Goal: Contribute content: Add original content to the website for others to see

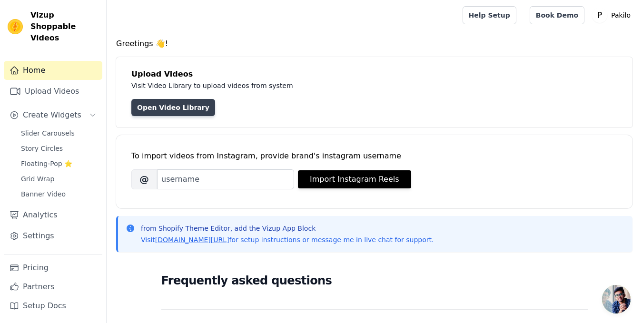
click at [182, 108] on link "Open Video Library" at bounding box center [173, 107] width 84 height 17
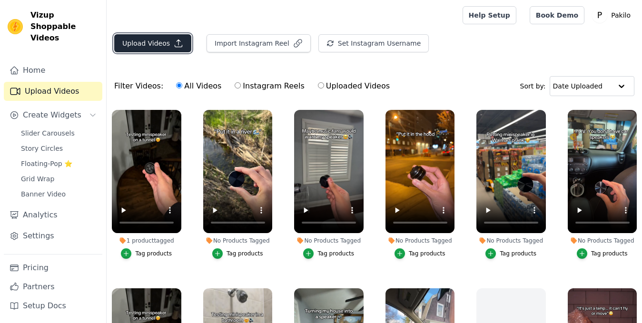
click at [177, 48] on button "Upload Videos" at bounding box center [152, 43] width 77 height 18
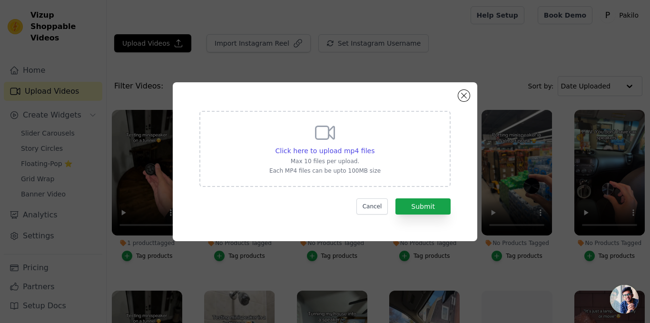
click at [294, 143] on div "Click here to upload mp4 files Max 10 files per upload. Each MP4 files can be u…" at bounding box center [324, 147] width 111 height 53
click at [374, 146] on input "Click here to upload mp4 files Max 10 files per upload. Each MP4 files can be u…" at bounding box center [374, 146] width 0 height 0
click at [334, 158] on p "Max 10 files per upload." at bounding box center [324, 161] width 111 height 8
click at [374, 146] on input "Click here to upload mp4 files Max 10 files per upload. Each MP4 files can be u…" at bounding box center [374, 146] width 0 height 0
type input "C:\fakepath\1 (1).mp4"
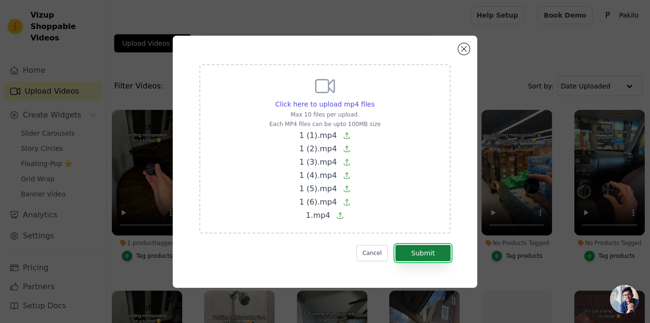
click at [418, 253] on button "Submit" at bounding box center [422, 253] width 55 height 16
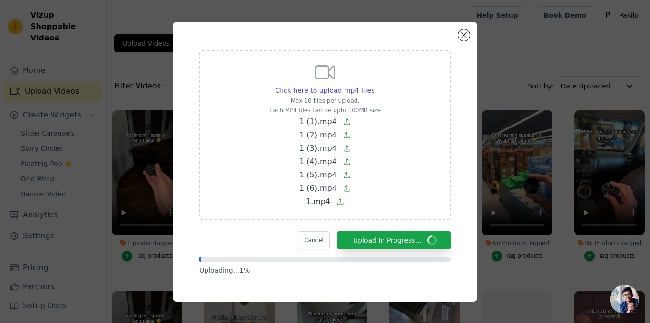
drag, startPoint x: 248, startPoint y: 230, endPoint x: 251, endPoint y: 244, distance: 14.1
click at [245, 240] on div "Cancel Upload In Progress..." at bounding box center [324, 240] width 251 height 18
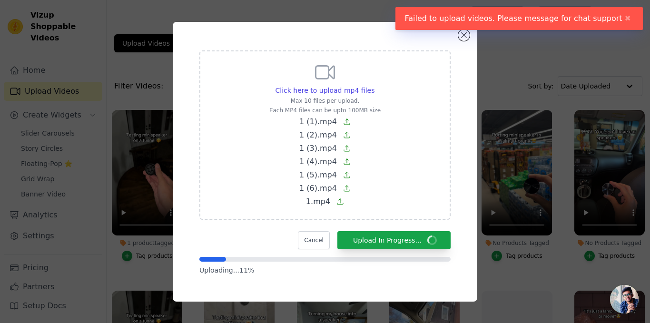
click at [381, 275] on div "Click here to upload mp4 files Max 10 files per upload. Each MP4 files can be u…" at bounding box center [325, 161] width 270 height 245
click at [627, 15] on button "✖" at bounding box center [627, 18] width 11 height 11
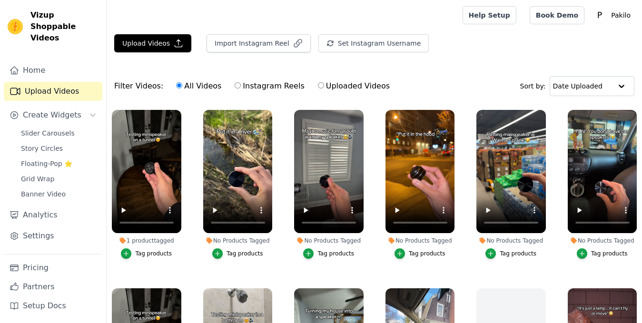
click at [194, 63] on div "Upload Videos Import Instagram Reel Set Instagram Username Import Latest IG Ree…" at bounding box center [374, 215] width 535 height 363
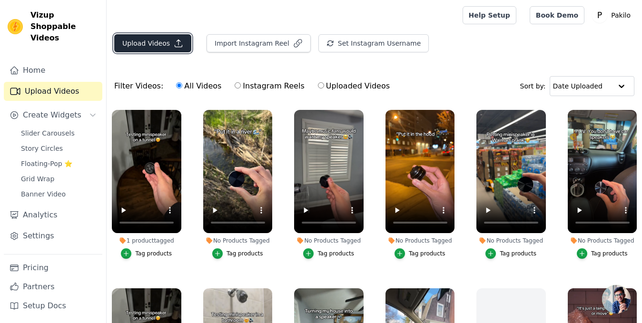
click at [186, 45] on button "Upload Videos" at bounding box center [152, 43] width 77 height 18
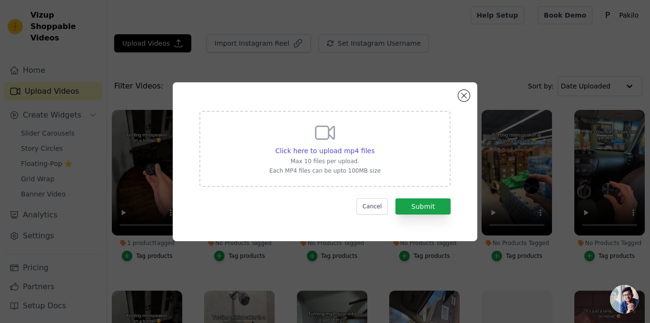
click at [314, 158] on p "Max 10 files per upload." at bounding box center [324, 161] width 111 height 8
click at [374, 146] on input "Click here to upload mp4 files Max 10 files per upload. Each MP4 files can be u…" at bounding box center [374, 146] width 0 height 0
type input "C:\fakepath\1 (2).mp4"
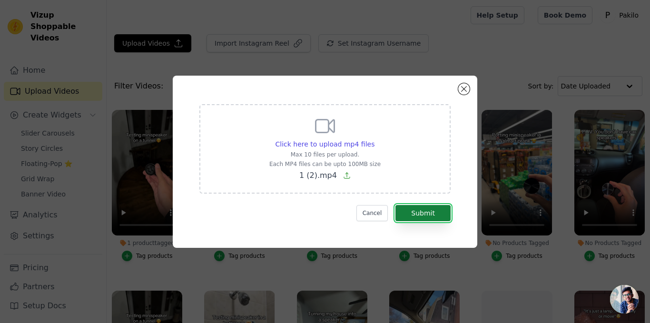
click at [448, 215] on button "Submit" at bounding box center [422, 213] width 55 height 16
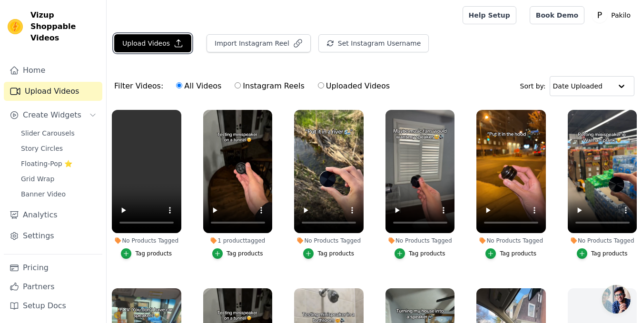
click at [169, 41] on button "Upload Videos" at bounding box center [152, 43] width 77 height 18
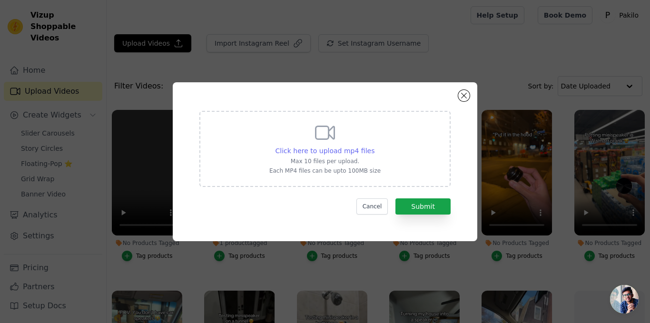
click at [286, 153] on span "Click here to upload mp4 files" at bounding box center [324, 151] width 99 height 8
click at [374, 146] on input "Click here to upload mp4 files Max 10 files per upload. Each MP4 files can be u…" at bounding box center [374, 146] width 0 height 0
type input "C:\fakepath\1 (1).mp4"
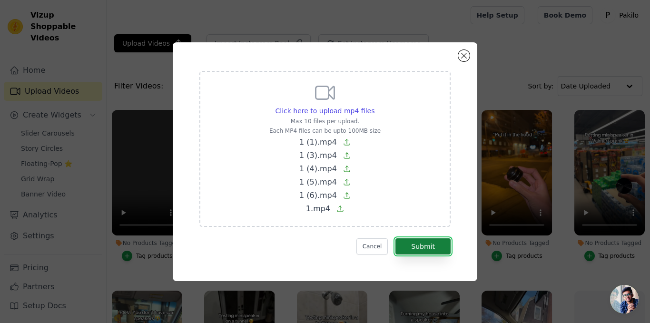
click at [433, 244] on button "Submit" at bounding box center [422, 246] width 55 height 16
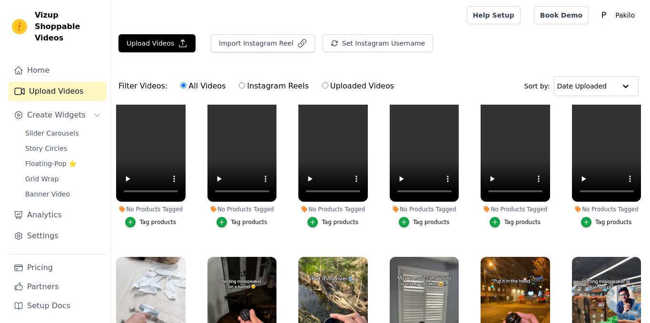
scroll to position [48, 0]
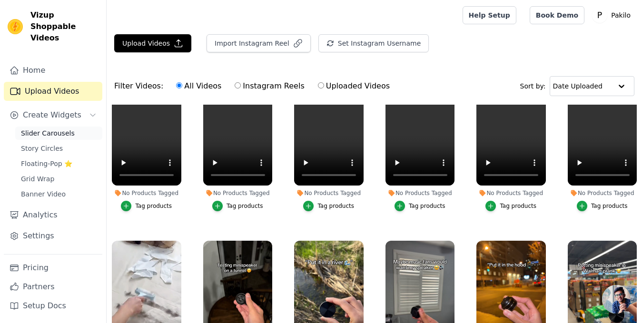
click at [57, 128] on span "Slider Carousels" at bounding box center [48, 133] width 54 height 10
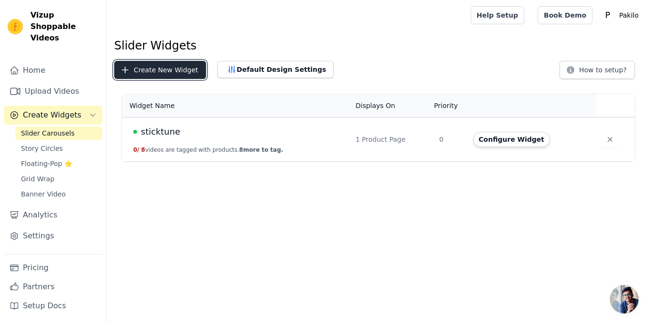
click at [151, 68] on button "Create New Widget" at bounding box center [160, 70] width 92 height 18
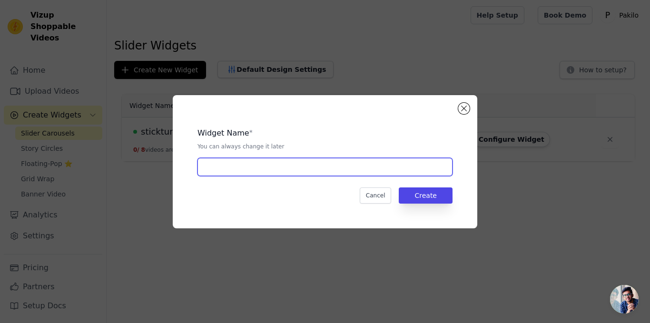
click at [239, 165] on input "text" at bounding box center [324, 167] width 255 height 18
type input "pet fur"
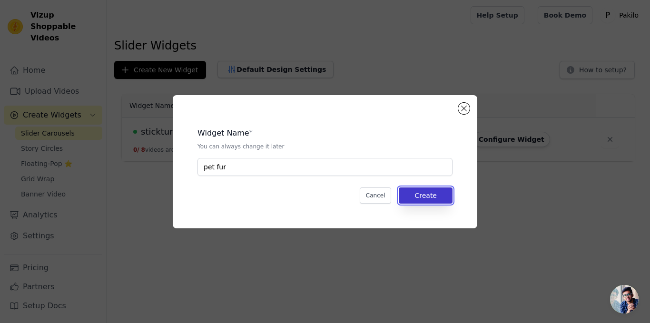
click at [407, 193] on button "Create" at bounding box center [426, 195] width 54 height 16
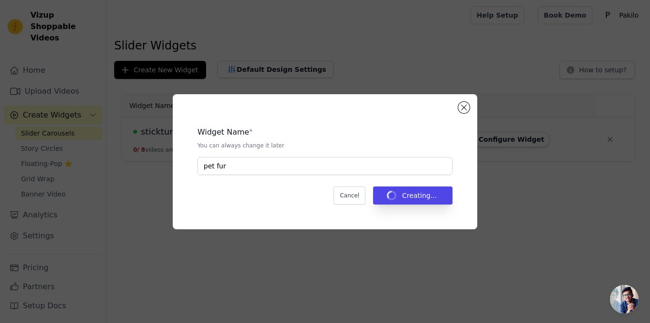
drag, startPoint x: 335, startPoint y: 213, endPoint x: 287, endPoint y: 225, distance: 49.3
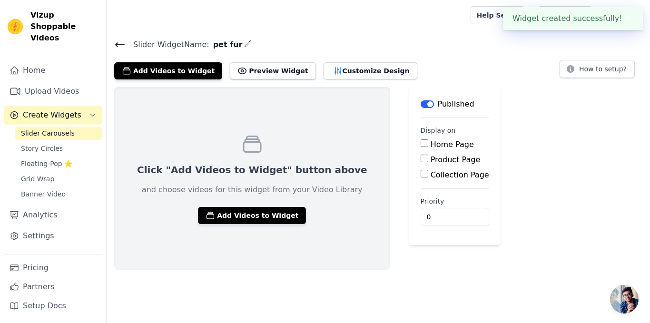
click at [420, 159] on input "Product Page" at bounding box center [424, 159] width 8 height 8
checkbox input "true"
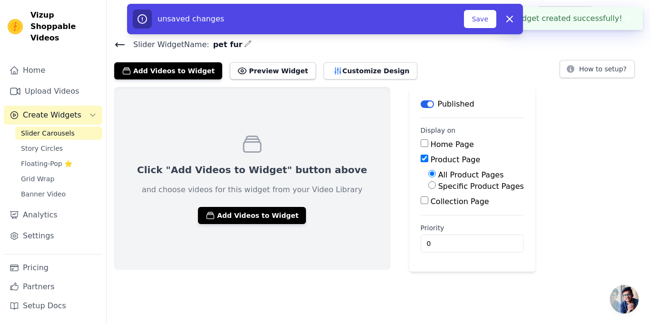
click at [438, 186] on label "Specific Product Pages" at bounding box center [481, 186] width 86 height 9
click at [428, 186] on input "Specific Product Pages" at bounding box center [432, 185] width 8 height 8
radio input "true"
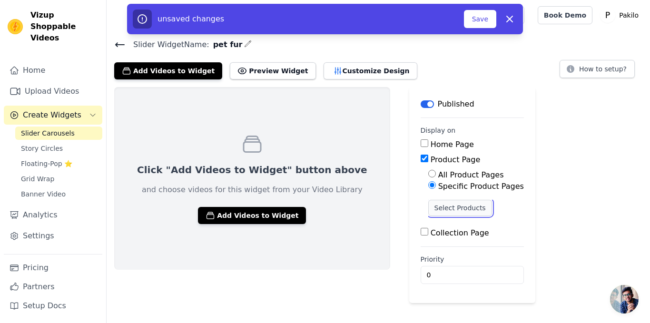
click at [428, 204] on button "Select Products" at bounding box center [460, 208] width 64 height 16
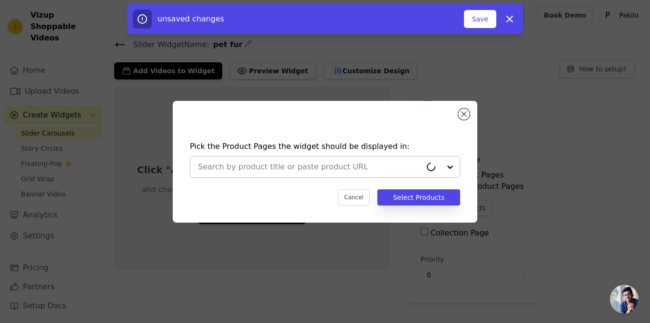
click at [259, 159] on div at bounding box center [310, 166] width 224 height 21
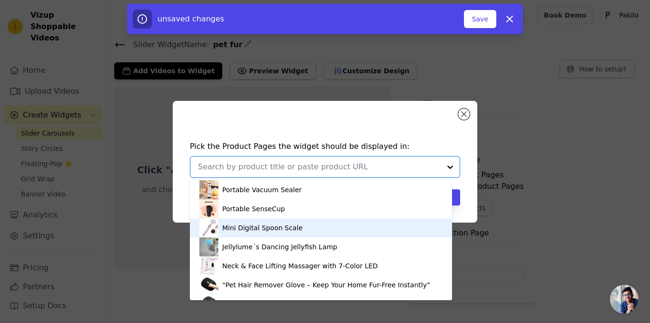
scroll to position [16, 0]
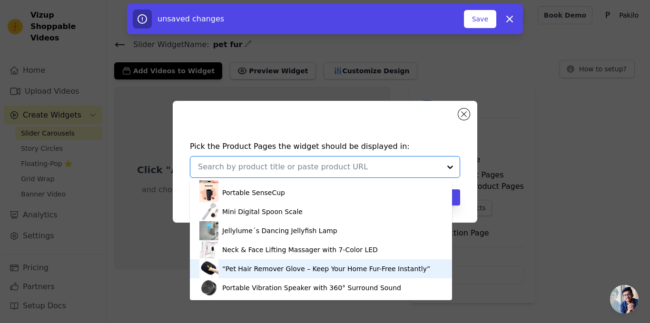
click at [244, 272] on div "“Pet Hair Remover Glove – Keep Your Home Fur-Free Instantly”" at bounding box center [326, 269] width 208 height 10
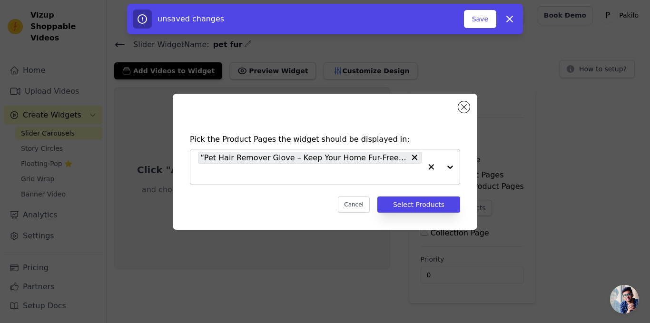
click at [453, 193] on div "Pick the Product Pages the widget should be displayed in: “Pet Hair Remover Glo…" at bounding box center [324, 173] width 289 height 98
click at [448, 201] on button "Select Products" at bounding box center [418, 204] width 83 height 16
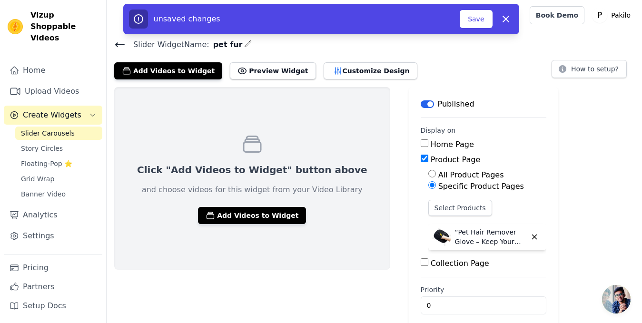
drag, startPoint x: 555, startPoint y: 164, endPoint x: 589, endPoint y: 176, distance: 35.6
click at [592, 176] on div "Click "Add Videos to Widget" button above and choose videos for this widget fro…" at bounding box center [374, 210] width 535 height 246
click at [469, 26] on button "Save" at bounding box center [475, 19] width 32 height 18
click at [469, 13] on button "Save" at bounding box center [475, 19] width 32 height 18
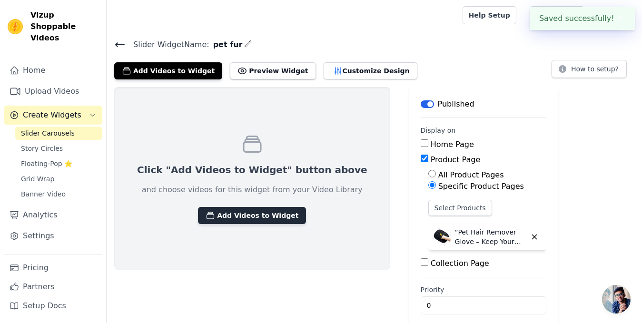
click at [254, 219] on button "Add Videos to Widget" at bounding box center [252, 215] width 108 height 17
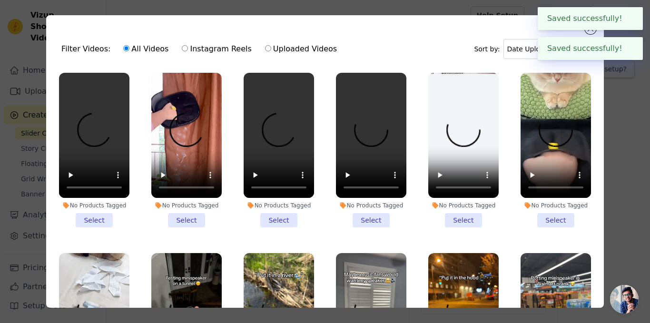
click at [90, 217] on li "No Products Tagged Select" at bounding box center [94, 150] width 70 height 155
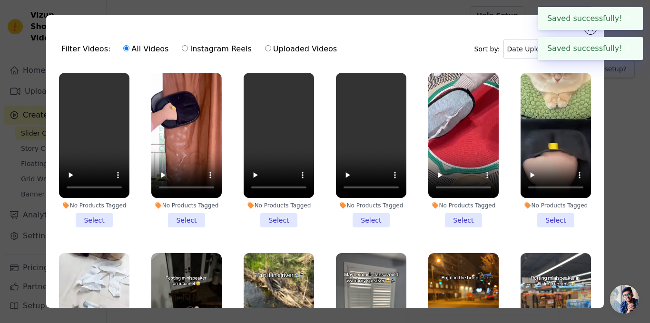
click at [0, 0] on input "No Products Tagged Select" at bounding box center [0, 0] width 0 height 0
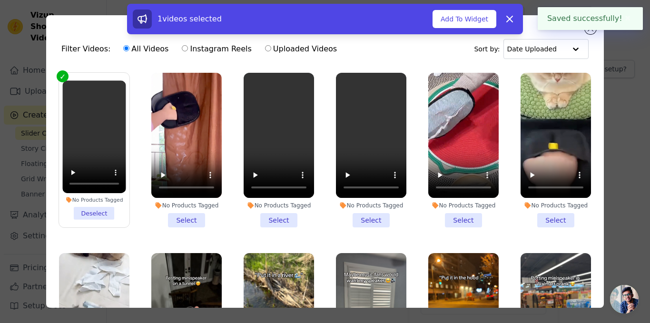
click at [181, 221] on li "No Products Tagged Select" at bounding box center [186, 150] width 70 height 155
click at [0, 0] on input "No Products Tagged Select" at bounding box center [0, 0] width 0 height 0
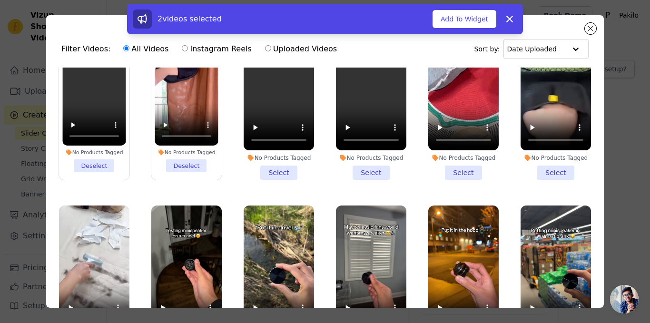
scroll to position [143, 0]
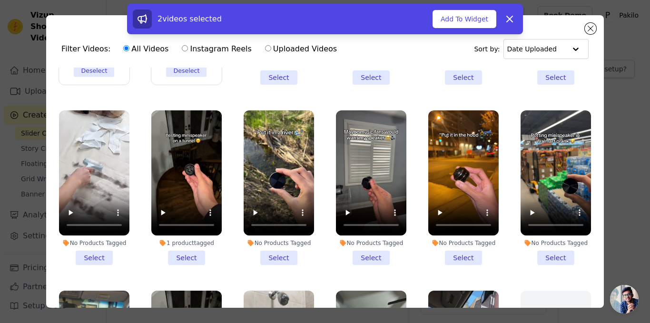
click at [87, 255] on li "No Products Tagged Select" at bounding box center [94, 187] width 70 height 155
click at [0, 0] on input "No Products Tagged Select" at bounding box center [0, 0] width 0 height 0
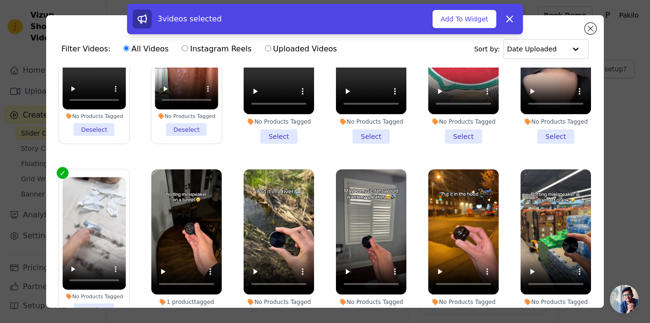
scroll to position [48, 0]
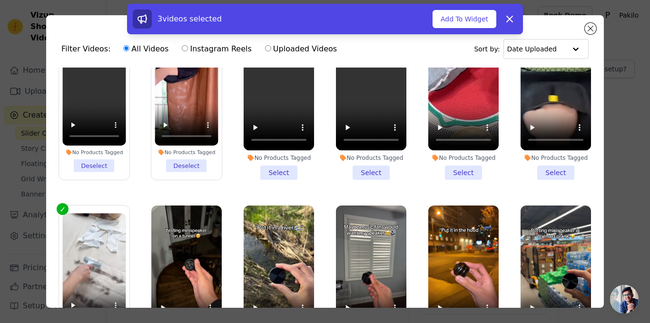
click at [278, 170] on li "No Products Tagged Select" at bounding box center [279, 102] width 70 height 155
click at [0, 0] on input "No Products Tagged Select" at bounding box center [0, 0] width 0 height 0
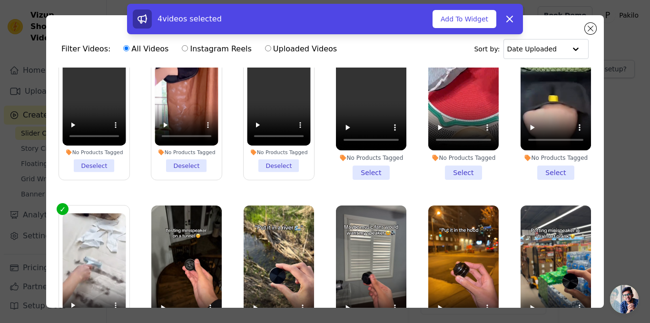
click at [371, 163] on li "No Products Tagged Select" at bounding box center [371, 102] width 70 height 155
click at [0, 0] on input "No Products Tagged Select" at bounding box center [0, 0] width 0 height 0
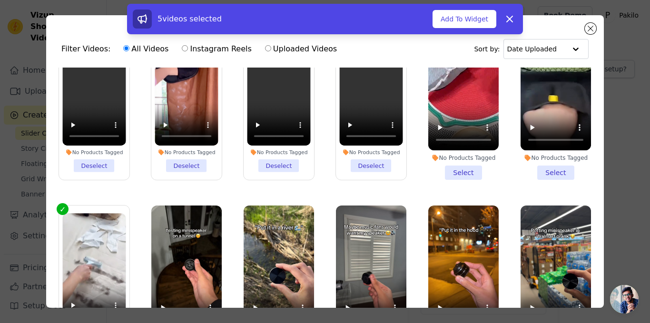
click at [468, 169] on li "No Products Tagged Select" at bounding box center [463, 102] width 70 height 155
click at [0, 0] on input "No Products Tagged Select" at bounding box center [0, 0] width 0 height 0
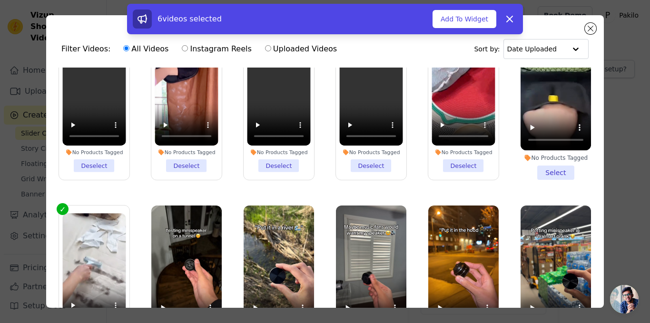
click at [550, 165] on li "No Products Tagged Select" at bounding box center [555, 102] width 70 height 155
click at [0, 0] on input "No Products Tagged Select" at bounding box center [0, 0] width 0 height 0
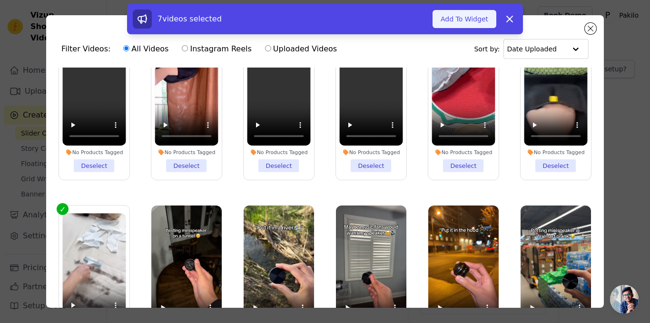
click at [457, 23] on button "Add To Widget" at bounding box center [464, 19] width 64 height 18
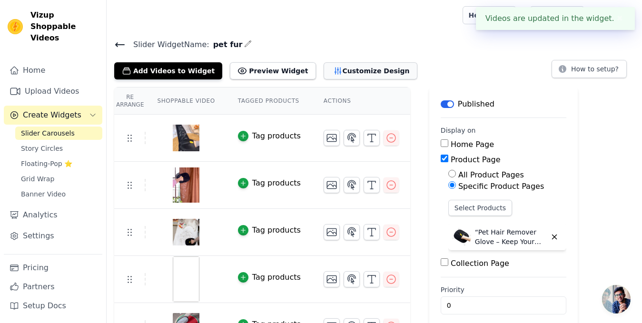
click at [323, 72] on button "Customize Design" at bounding box center [370, 70] width 94 height 17
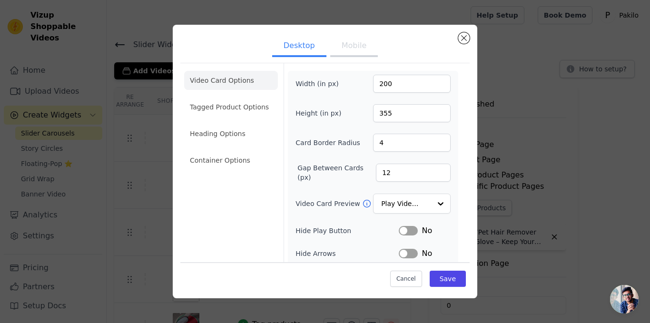
click at [346, 44] on button "Mobile" at bounding box center [354, 46] width 48 height 21
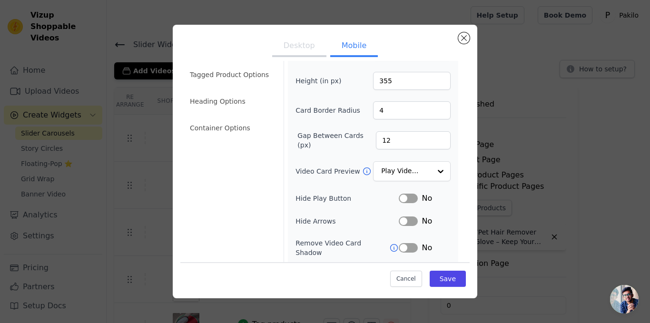
scroll to position [95, 0]
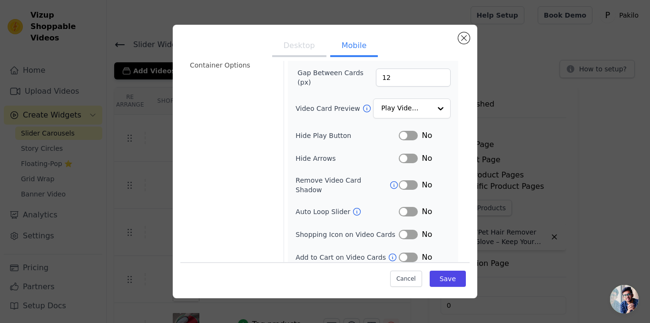
click at [410, 136] on button "Label" at bounding box center [408, 136] width 19 height 10
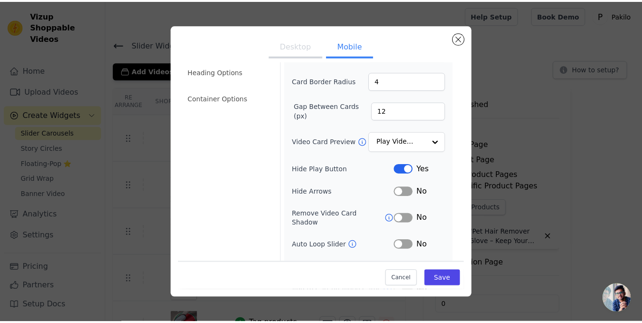
scroll to position [0, 0]
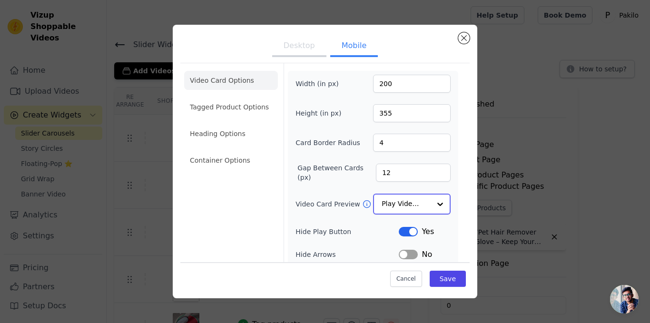
click at [403, 204] on input "Video Card Preview" at bounding box center [405, 204] width 49 height 19
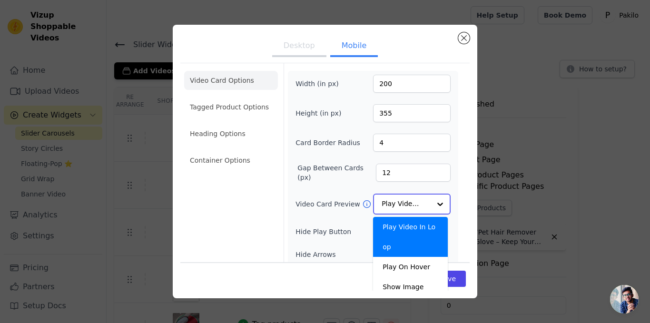
click at [409, 203] on input "Video Card Preview" at bounding box center [405, 204] width 49 height 19
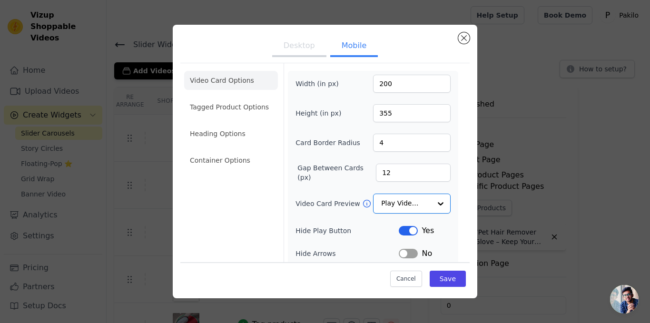
click at [302, 58] on ul "Desktop Mobile" at bounding box center [324, 46] width 289 height 29
click at [301, 50] on button "Desktop" at bounding box center [299, 46] width 54 height 21
click at [405, 229] on button "Label" at bounding box center [408, 231] width 19 height 10
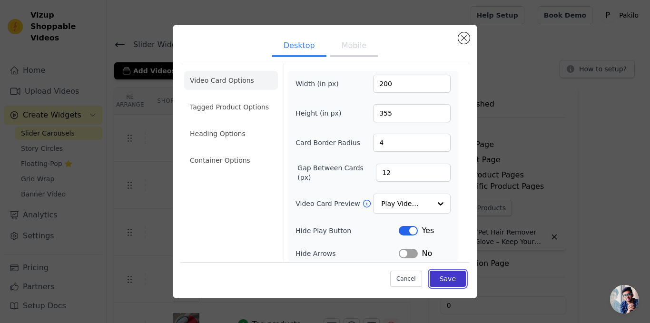
click at [430, 275] on button "Save" at bounding box center [448, 279] width 36 height 16
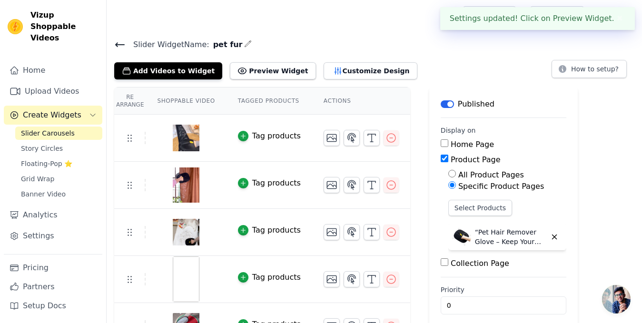
drag, startPoint x: 446, startPoint y: 59, endPoint x: 392, endPoint y: 39, distance: 57.8
click at [392, 39] on h4 "Slider Widget Name: pet fur" at bounding box center [374, 44] width 520 height 13
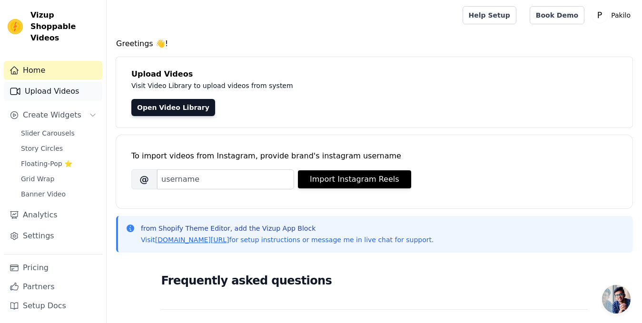
click at [46, 83] on link "Upload Videos" at bounding box center [53, 91] width 98 height 19
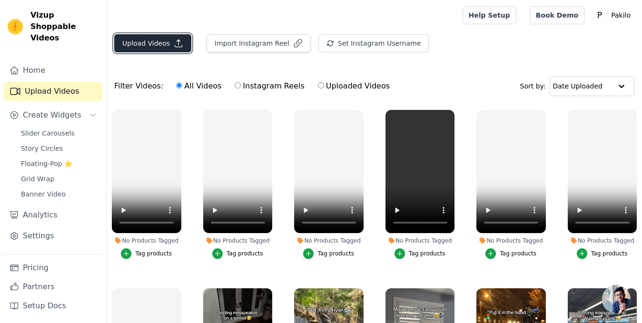
click at [133, 42] on button "Upload Videos" at bounding box center [152, 43] width 77 height 18
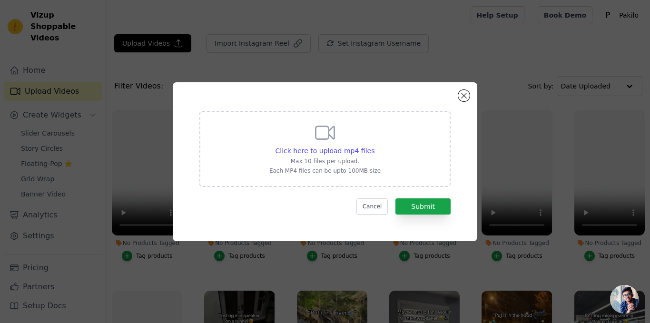
click at [293, 137] on div "Click here to upload mp4 files Max 10 files per upload. Each MP4 files can be u…" at bounding box center [324, 147] width 111 height 53
click at [374, 146] on input "Click here to upload mp4 files Max 10 files per upload. Each MP4 files can be u…" at bounding box center [374, 146] width 0 height 0
type input "C:\fakepath\1 (3).mp4"
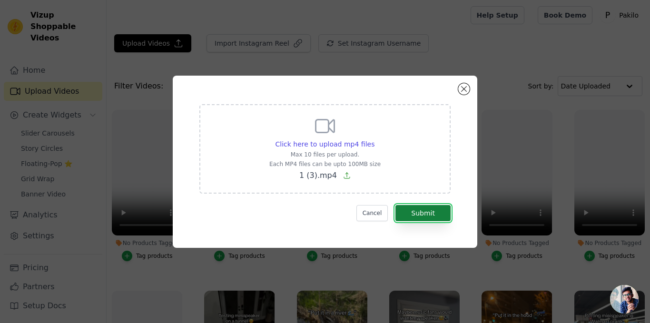
click at [432, 209] on button "Submit" at bounding box center [422, 213] width 55 height 16
